Goal: Information Seeking & Learning: Find specific fact

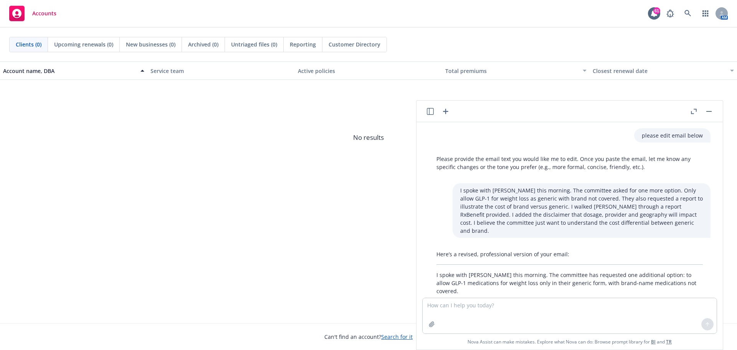
scroll to position [422, 0]
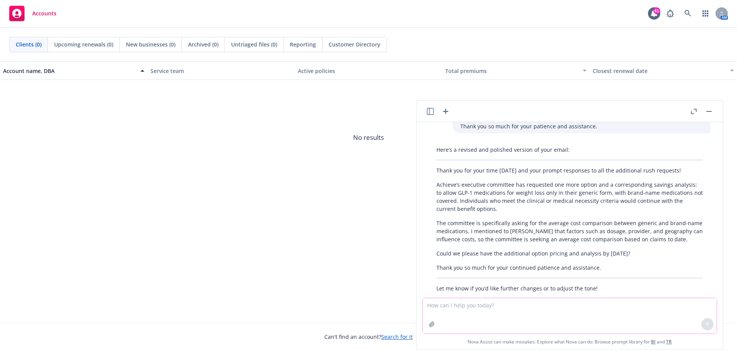
click at [475, 314] on textarea at bounding box center [570, 315] width 294 height 35
type textarea "Provide a list of all medications in the GLP-1 medication class"
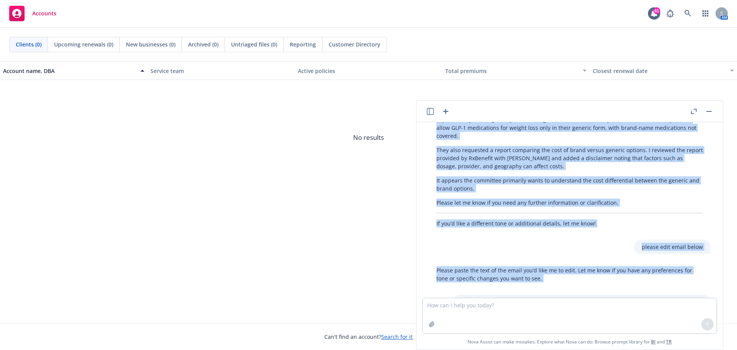
scroll to position [34, 0]
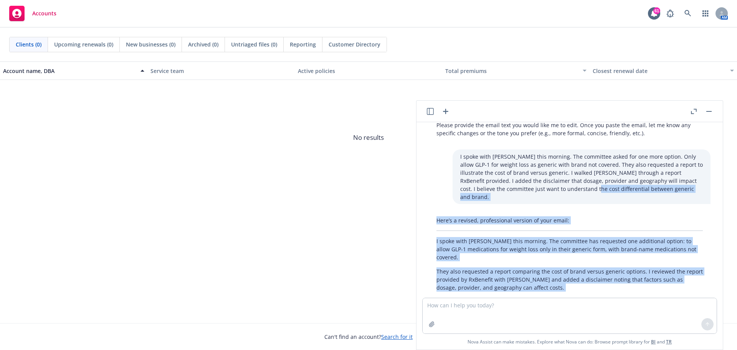
drag, startPoint x: 437, startPoint y: 209, endPoint x: 550, endPoint y: 209, distance: 112.5
click at [541, 188] on div "please edit email below Please provide the email text you would like me to edit…" at bounding box center [570, 210] width 306 height 176
click at [558, 239] on p "I spoke with [PERSON_NAME] this morning. The committee has requested one additi…" at bounding box center [570, 249] width 267 height 24
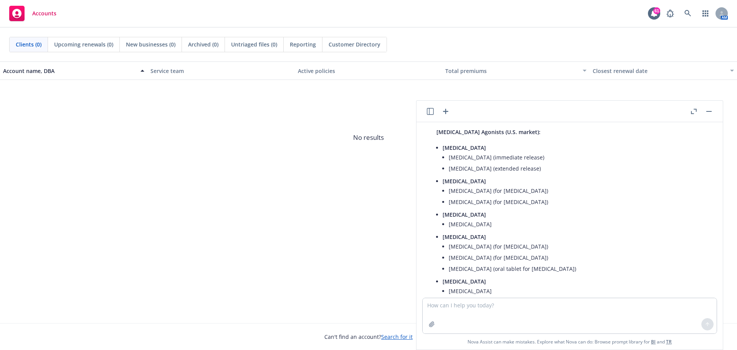
scroll to position [645, 0]
drag, startPoint x: 541, startPoint y: 208, endPoint x: 432, endPoint y: 134, distance: 131.6
click at [432, 134] on div "Here is a list of commonly prescribed medications in the GLP-1 ([MEDICAL_DATA]-…" at bounding box center [570, 289] width 282 height 369
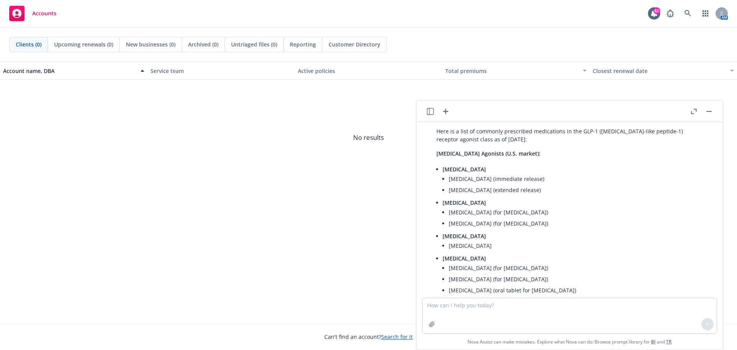
scroll to position [611, 0]
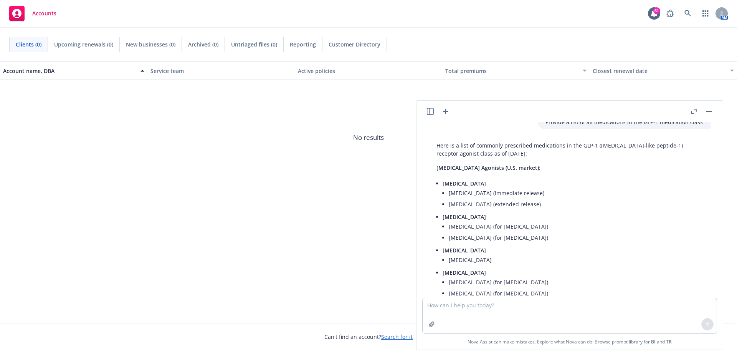
click at [552, 221] on li "[MEDICAL_DATA] (for [MEDICAL_DATA])" at bounding box center [576, 226] width 254 height 11
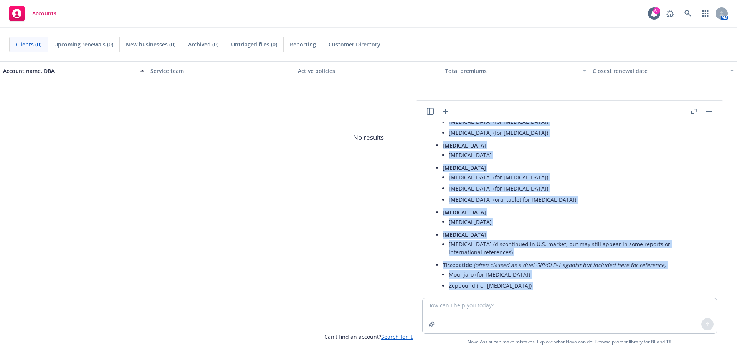
scroll to position [746, 0]
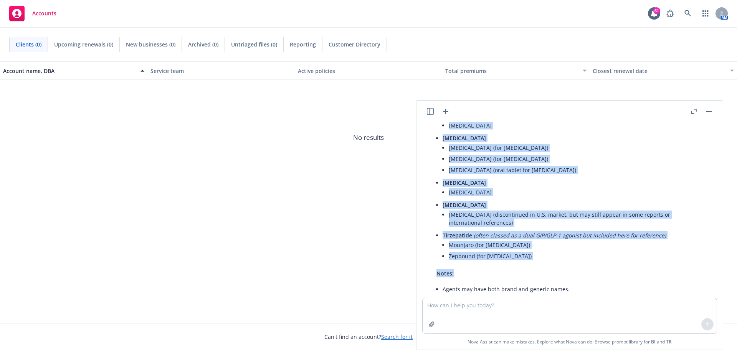
drag, startPoint x: 439, startPoint y: 151, endPoint x: 542, endPoint y: 239, distance: 136.0
click at [542, 239] on div "Here is a list of commonly prescribed medications in the GLP-1 ([MEDICAL_DATA]-…" at bounding box center [570, 188] width 282 height 369
copy div "[MEDICAL_DATA] Agonists (U.S. market): [MEDICAL_DATA] [MEDICAL_DATA] (immediate…"
